Goal: Browse casually

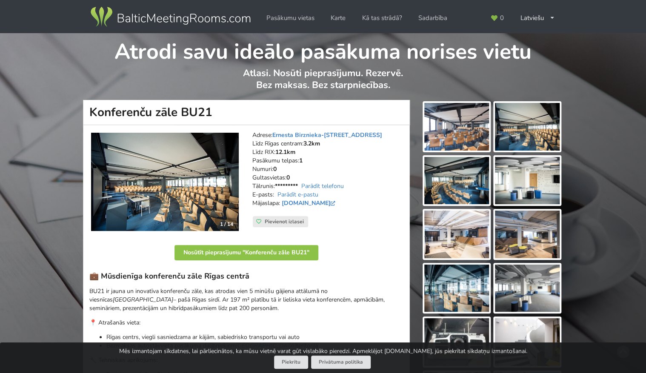
click at [444, 140] on img at bounding box center [456, 127] width 65 height 48
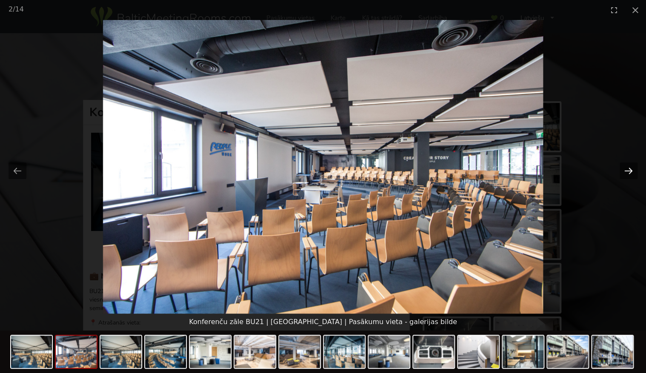
click at [629, 170] on button "Next slide" at bounding box center [629, 171] width 18 height 17
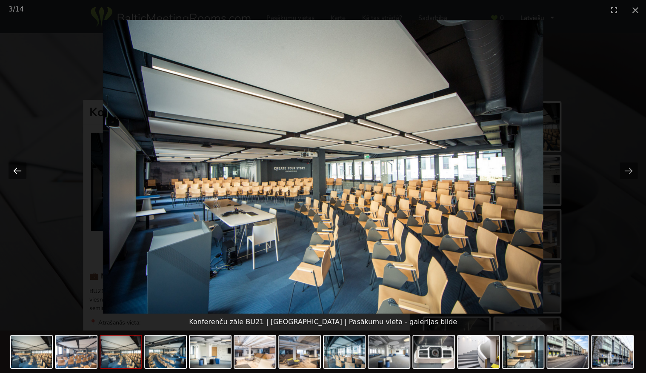
click at [11, 172] on button "Previous slide" at bounding box center [18, 171] width 18 height 17
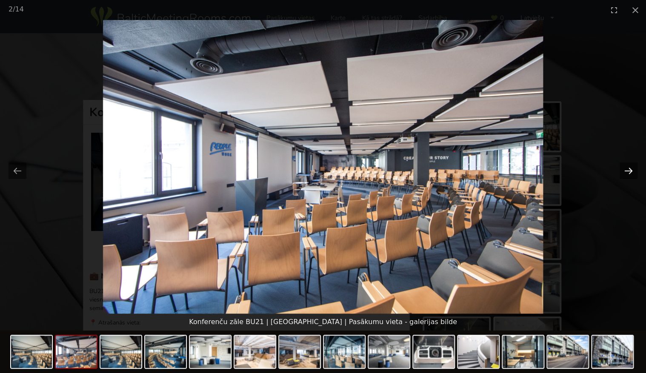
click at [626, 169] on button "Next slide" at bounding box center [629, 171] width 18 height 17
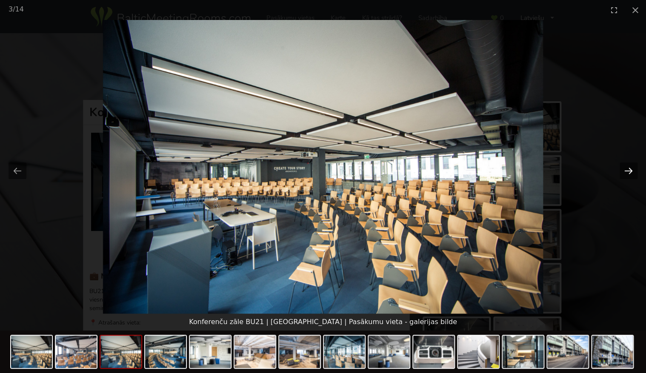
click at [626, 169] on button "Next slide" at bounding box center [629, 171] width 18 height 17
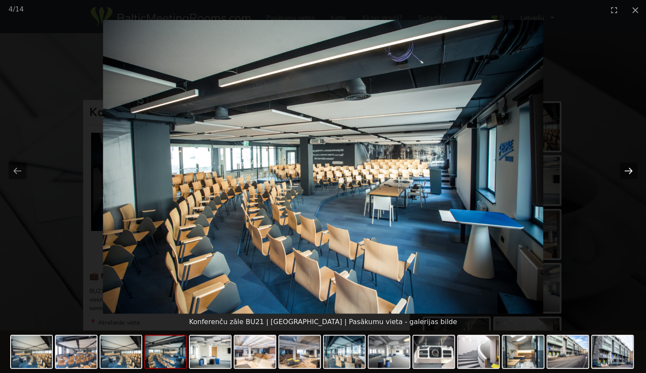
click at [626, 169] on button "Next slide" at bounding box center [629, 171] width 18 height 17
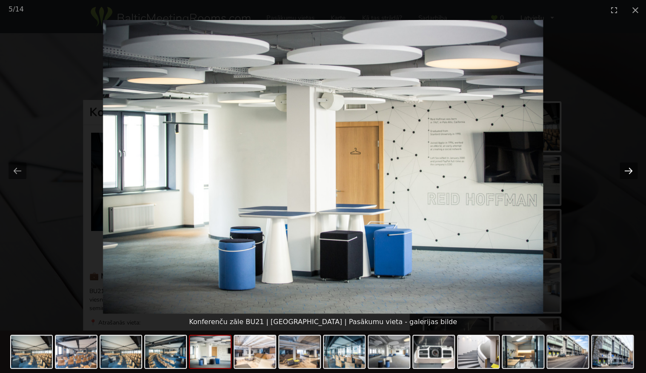
click at [626, 169] on button "Next slide" at bounding box center [629, 171] width 18 height 17
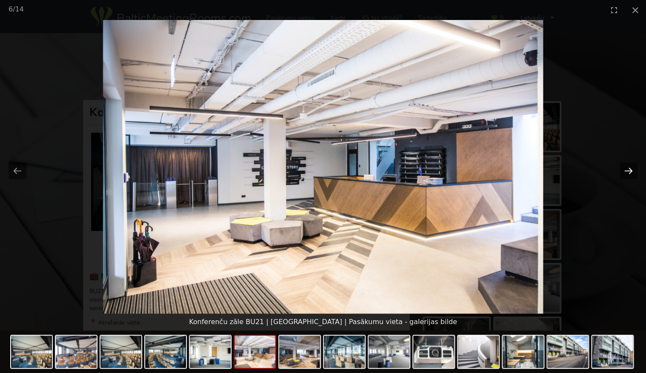
click at [626, 169] on button "Next slide" at bounding box center [629, 171] width 18 height 17
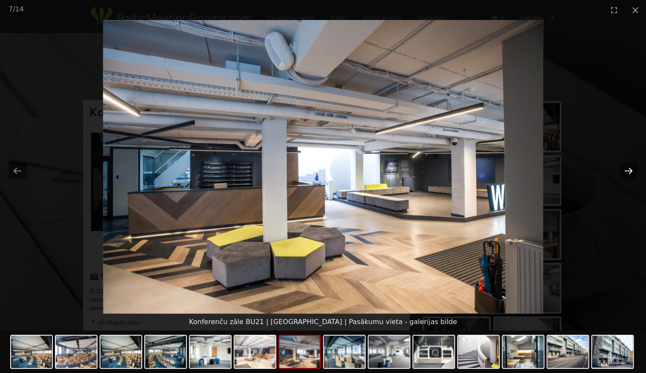
click at [626, 169] on button "Next slide" at bounding box center [629, 171] width 18 height 17
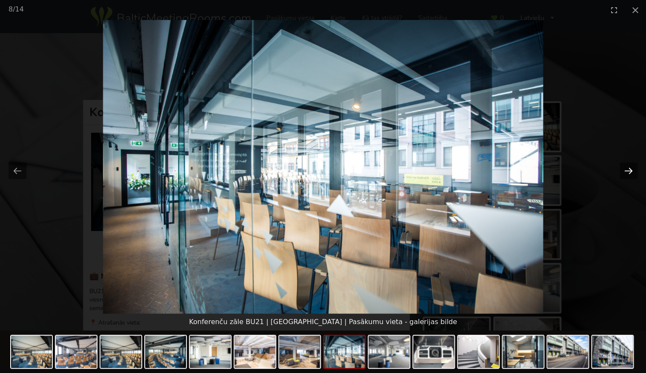
click at [626, 169] on button "Next slide" at bounding box center [629, 171] width 18 height 17
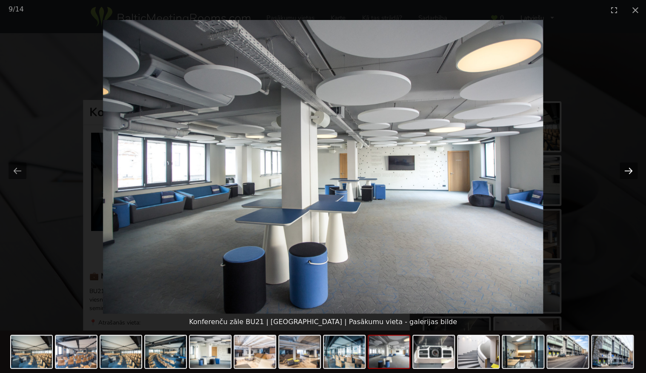
click at [626, 169] on button "Next slide" at bounding box center [629, 171] width 18 height 17
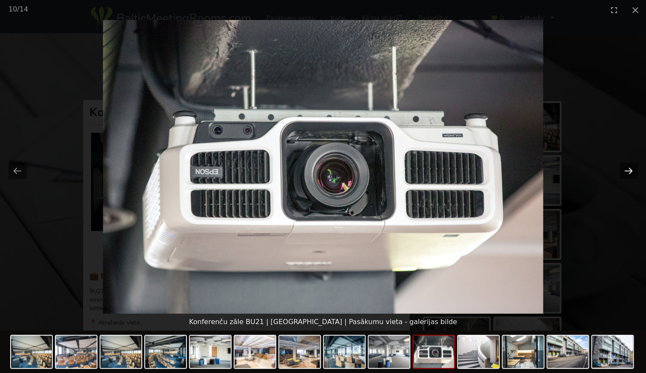
click at [630, 168] on button "Next slide" at bounding box center [629, 171] width 18 height 17
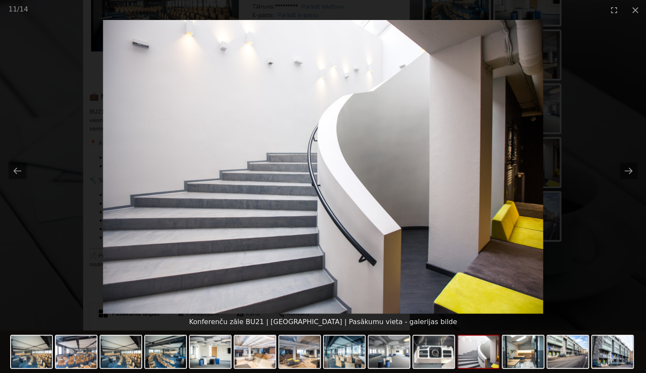
scroll to position [404, 0]
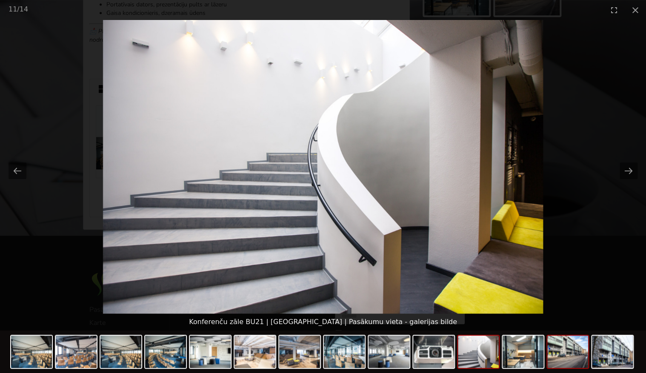
click at [559, 356] on img at bounding box center [567, 352] width 41 height 32
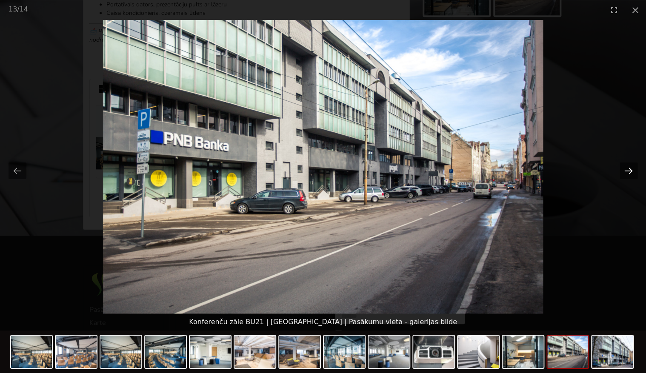
click at [629, 170] on button "Next slide" at bounding box center [629, 171] width 18 height 17
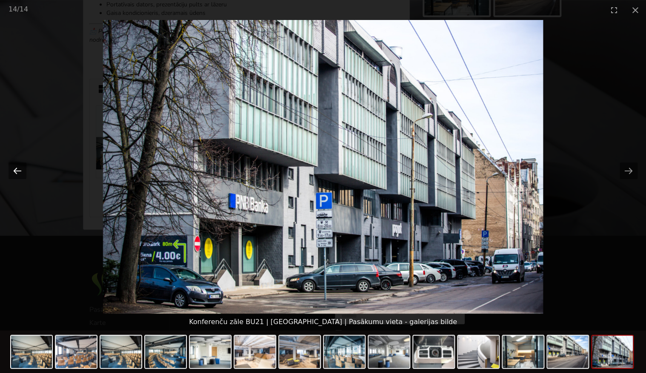
click at [14, 169] on button "Previous slide" at bounding box center [18, 171] width 18 height 17
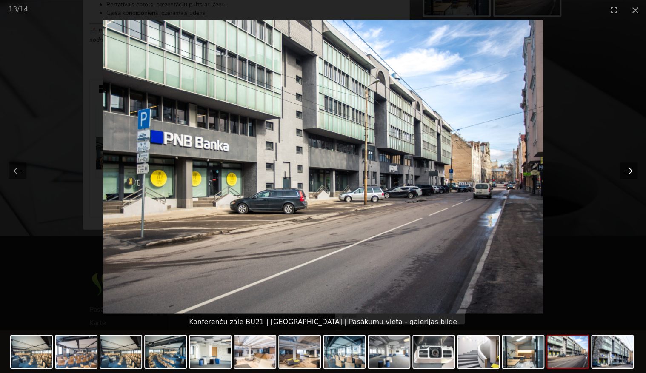
click at [621, 173] on button "Next slide" at bounding box center [629, 171] width 18 height 17
